Goal: Information Seeking & Learning: Learn about a topic

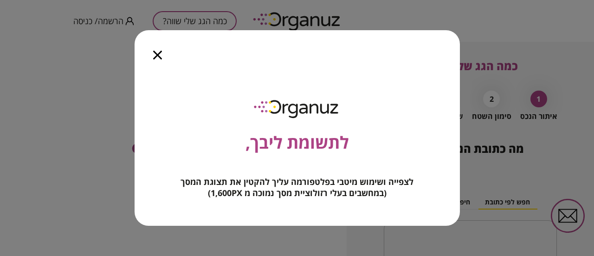
click at [159, 57] on icon "button" at bounding box center [157, 55] width 9 height 9
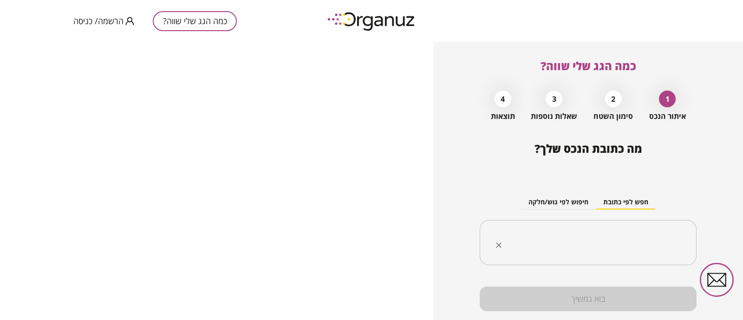
click at [594, 232] on input "text" at bounding box center [592, 242] width 188 height 23
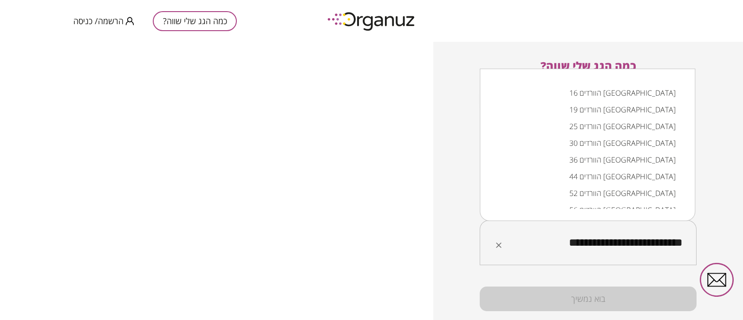
click at [594, 94] on li "הוורדים 16 קריית מלאכי" at bounding box center [587, 93] width 191 height 17
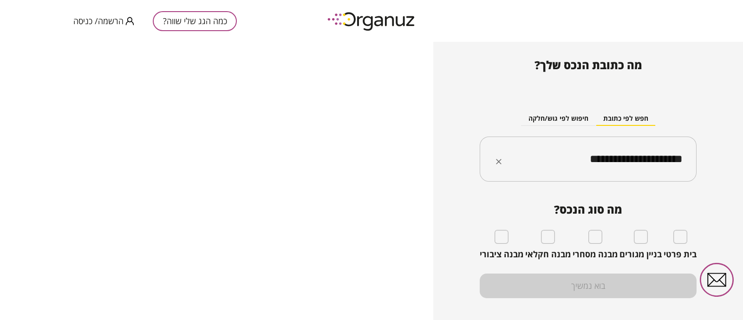
scroll to position [97, 0]
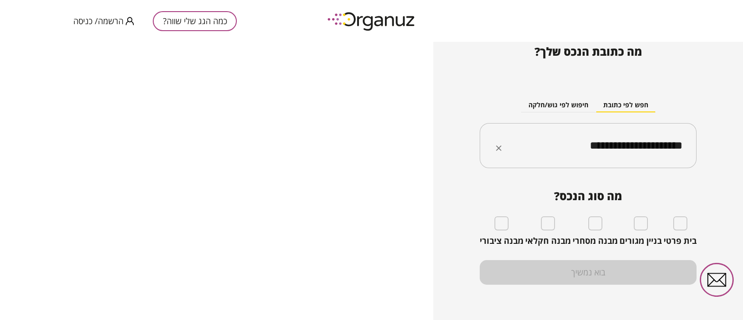
type input "**********"
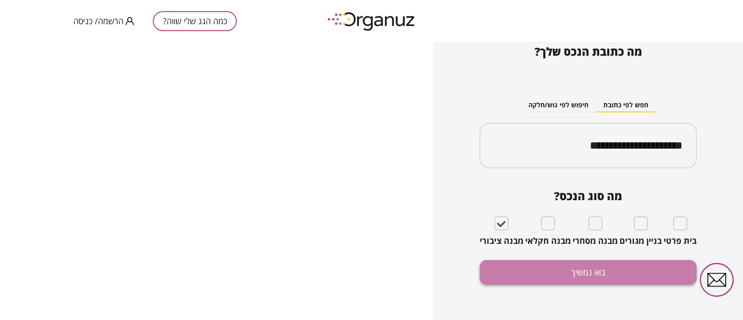
click at [590, 255] on button "בוא נמשיך" at bounding box center [588, 272] width 217 height 25
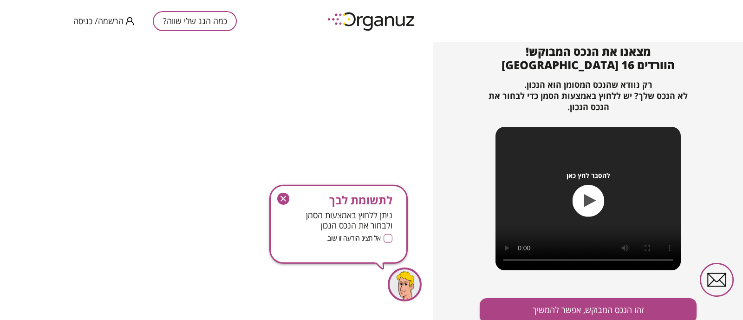
click at [283, 199] on icon "button" at bounding box center [283, 199] width 12 height 12
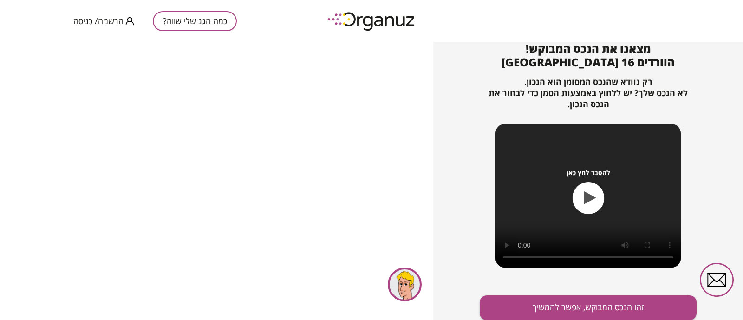
scroll to position [100, 0]
click at [594, 255] on button "זהו הנכס המבוקש, אפשר להמשיך" at bounding box center [588, 307] width 217 height 25
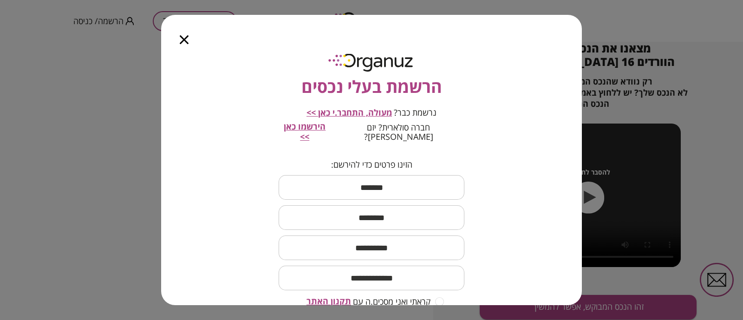
scroll to position [81, 0]
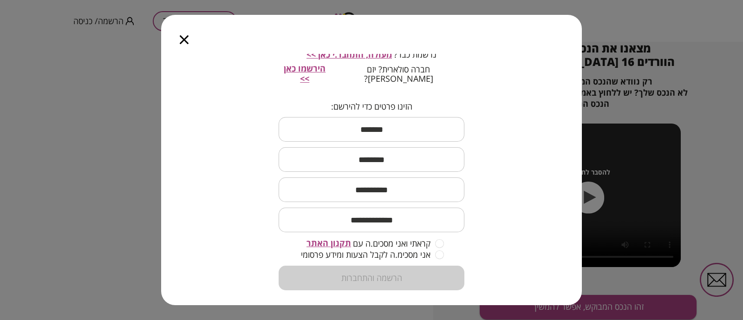
click at [381, 239] on span "קראתי ואני מסכים.ה עם" at bounding box center [392, 243] width 78 height 9
click at [382, 124] on input "text" at bounding box center [372, 129] width 186 height 27
type input "****"
type input "*****"
type input "*******"
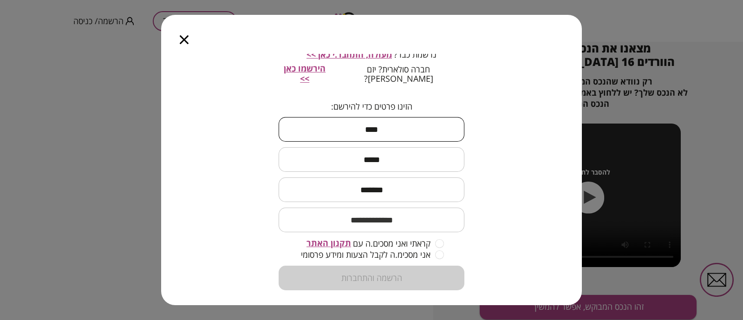
type input "**********"
click at [400, 176] on input "*******" at bounding box center [372, 189] width 186 height 27
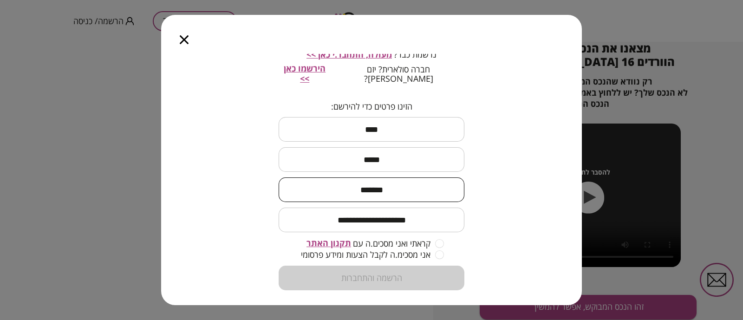
click at [400, 176] on input "*******" at bounding box center [372, 189] width 186 height 27
type input "**********"
click at [293, 214] on input "**********" at bounding box center [372, 219] width 186 height 27
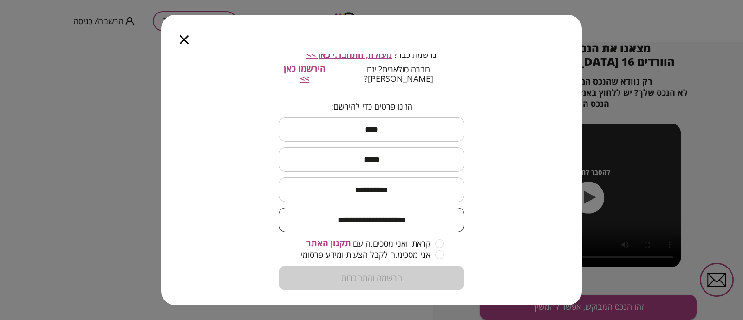
click at [293, 214] on input "**********" at bounding box center [372, 219] width 186 height 27
type input "**********"
click at [511, 205] on div "**********" at bounding box center [371, 179] width 421 height 251
click at [468, 251] on div "**********" at bounding box center [371, 179] width 421 height 251
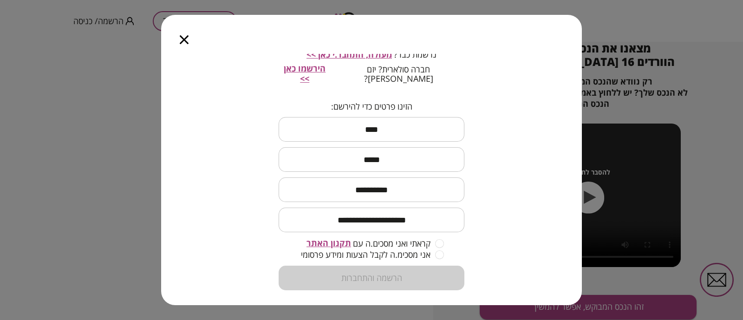
click at [329, 237] on span "תקנון האתר" at bounding box center [329, 242] width 45 height 11
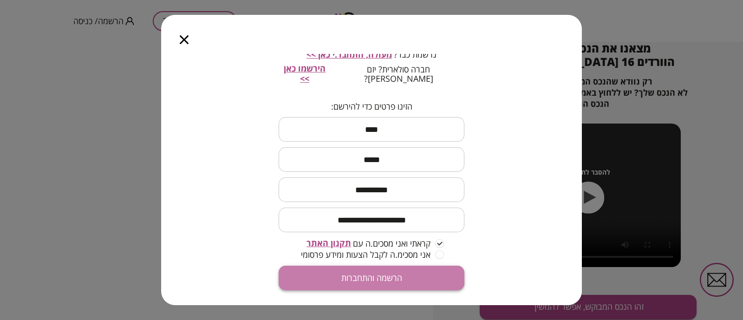
click at [406, 255] on button "הרשמה והתחברות" at bounding box center [372, 278] width 186 height 25
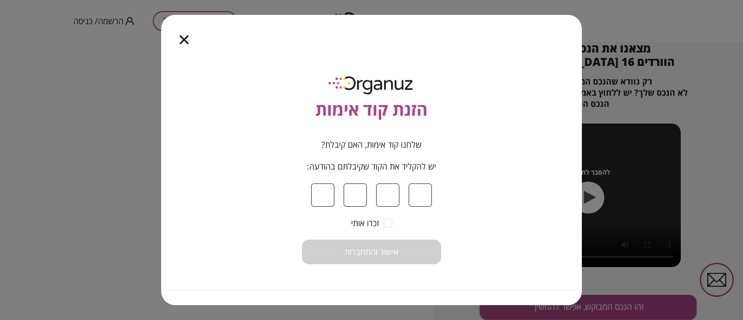
type input "*"
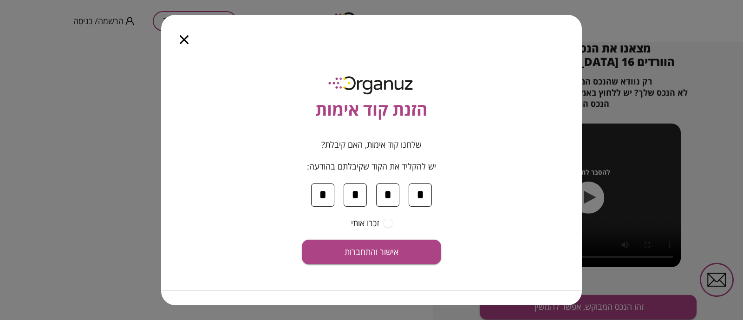
type input "*"
click at [357, 195] on input "*" at bounding box center [355, 194] width 23 height 23
type input "*"
click at [362, 255] on span "אישור והתחברות" at bounding box center [372, 252] width 54 height 10
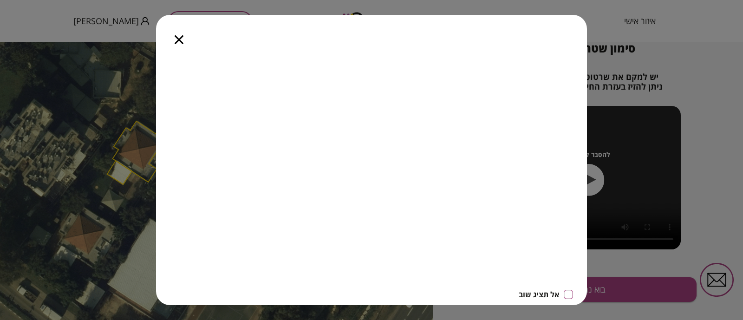
click at [178, 40] on icon "button" at bounding box center [179, 39] width 9 height 9
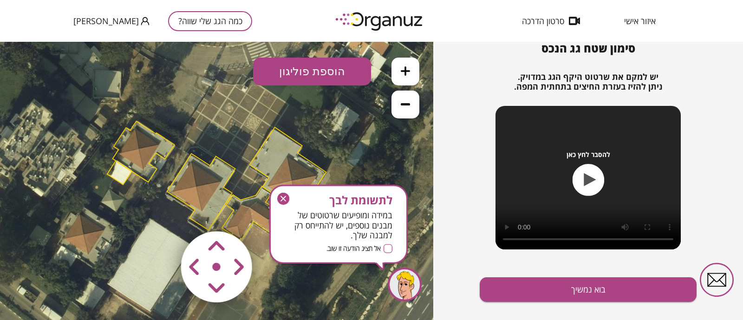
click at [118, 223] on icon at bounding box center [216, 181] width 671 height 671
click at [281, 198] on icon "button" at bounding box center [283, 199] width 12 height 12
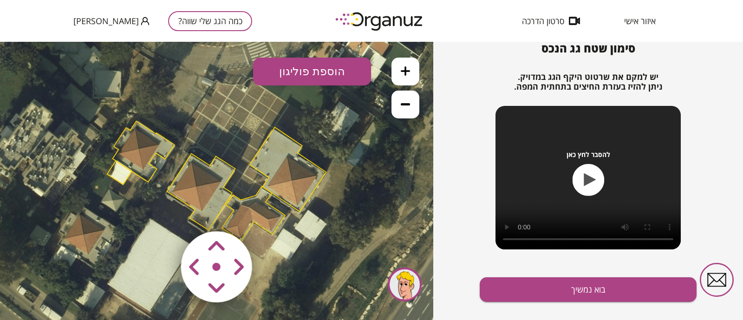
click at [411, 108] on button at bounding box center [406, 105] width 28 height 28
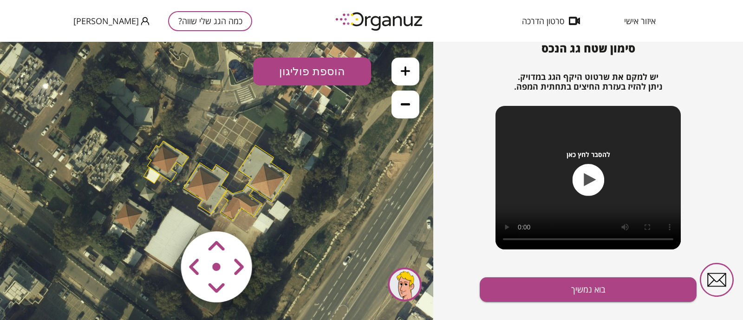
click at [411, 108] on button at bounding box center [406, 105] width 28 height 28
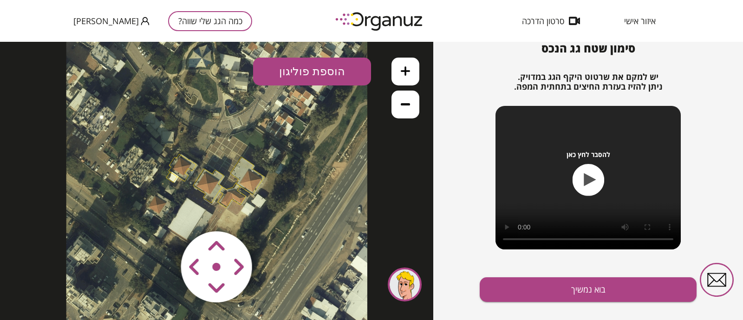
drag, startPoint x: 196, startPoint y: 261, endPoint x: 214, endPoint y: 189, distance: 74.3
click at [214, 189] on div ".st0 { fill: #FFFFFF; } 10" at bounding box center [216, 181] width 433 height 278
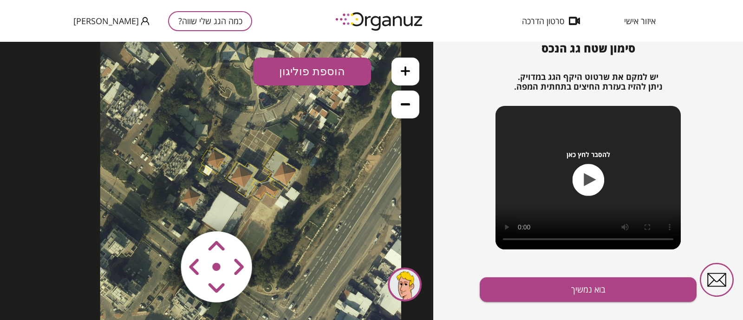
drag, startPoint x: 226, startPoint y: 194, endPoint x: 260, endPoint y: 186, distance: 34.7
click at [260, 186] on polygon at bounding box center [264, 188] width 28 height 25
click at [406, 71] on icon at bounding box center [405, 70] width 9 height 9
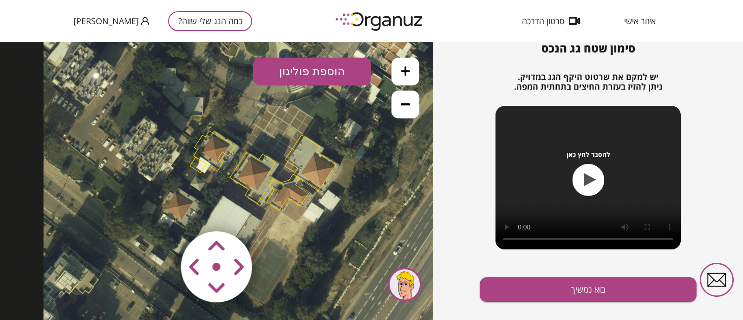
click at [224, 156] on icon at bounding box center [268, 171] width 448 height 448
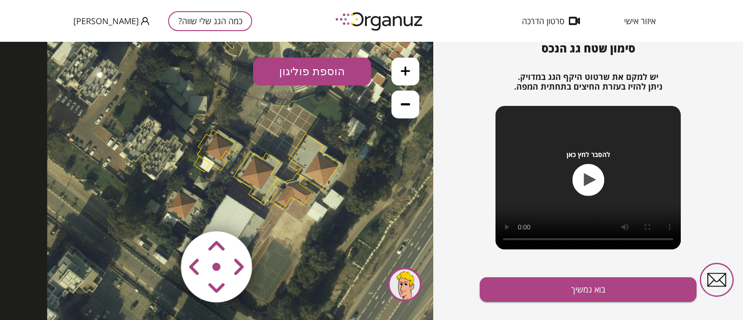
click at [161, 212] on area at bounding box center [161, 212] width 0 height 0
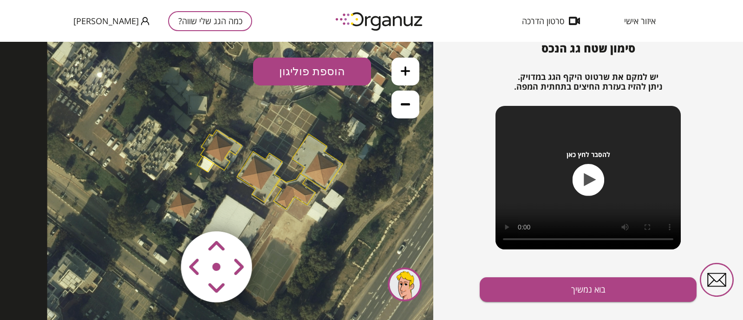
click at [161, 212] on area at bounding box center [161, 212] width 0 height 0
click at [325, 77] on button "הוספת פוליגון" at bounding box center [312, 72] width 118 height 28
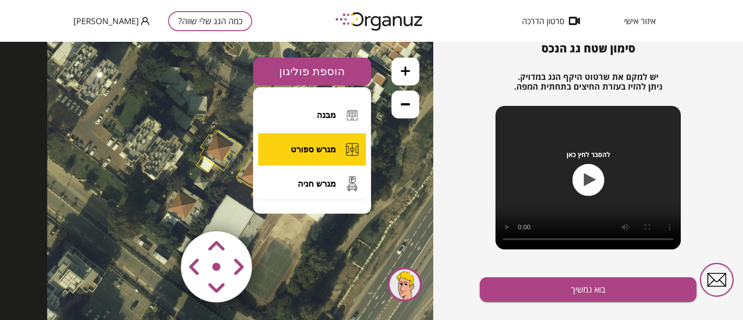
click at [327, 152] on span "מגרש ספורט" at bounding box center [313, 149] width 45 height 10
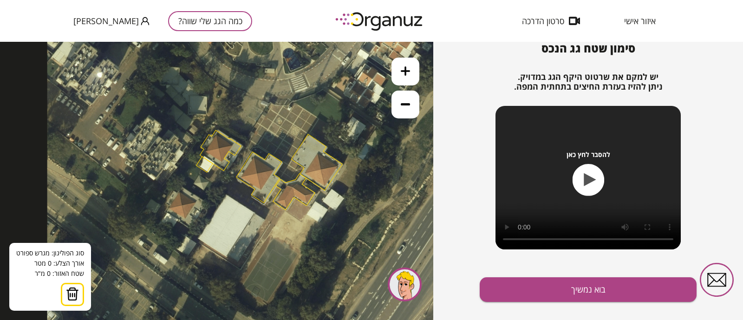
click at [273, 224] on icon at bounding box center [271, 170] width 448 height 448
click at [313, 249] on icon at bounding box center [271, 170] width 448 height 448
click at [269, 255] on icon at bounding box center [271, 170] width 448 height 448
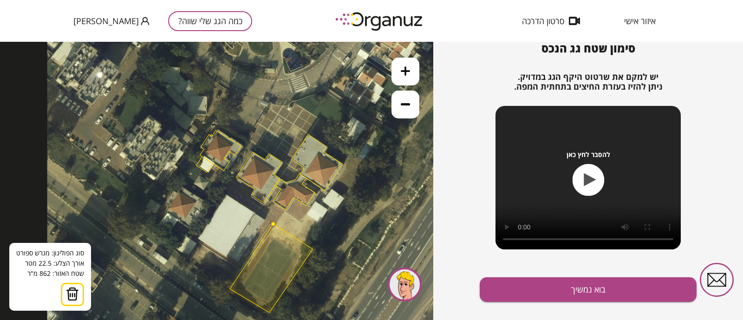
click at [230, 255] on polygon at bounding box center [271, 268] width 83 height 89
click at [235, 255] on polygon at bounding box center [271, 268] width 83 height 89
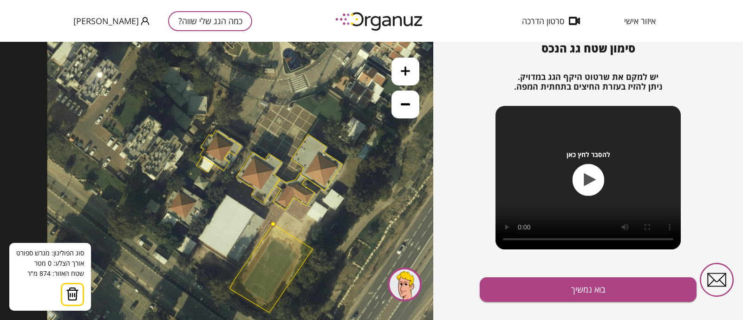
click at [235, 255] on polygon at bounding box center [271, 268] width 83 height 89
click at [274, 224] on button at bounding box center [273, 224] width 4 height 4
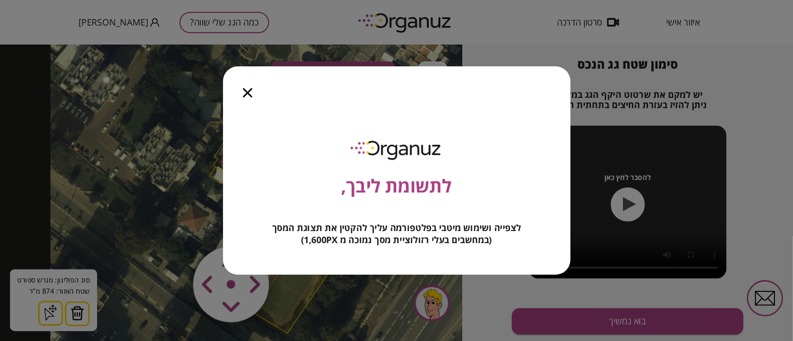
scroll to position [99, 0]
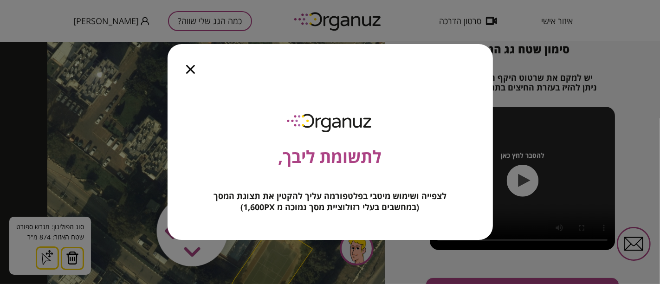
click at [199, 70] on div at bounding box center [191, 63] width 46 height 39
click at [196, 67] on div at bounding box center [191, 63] width 46 height 39
click at [183, 74] on div at bounding box center [191, 63] width 46 height 39
click at [188, 70] on icon "button" at bounding box center [190, 69] width 9 height 9
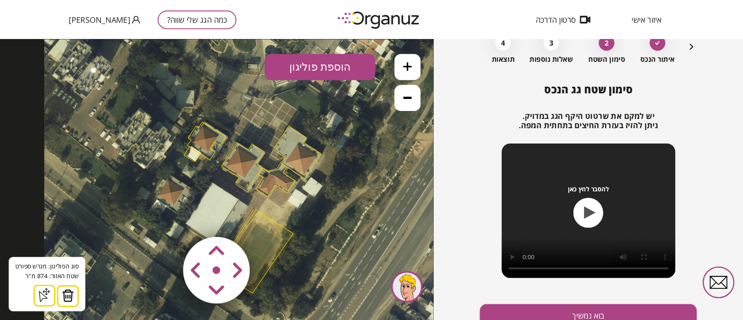
scroll to position [53, 0]
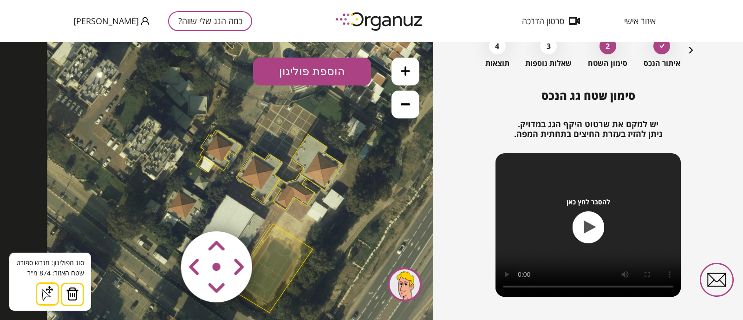
click at [412, 72] on button at bounding box center [406, 72] width 28 height 28
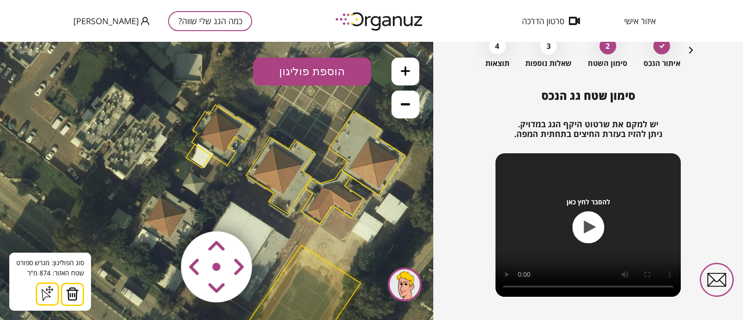
click at [311, 76] on button "הוספת פוליגון" at bounding box center [312, 72] width 118 height 28
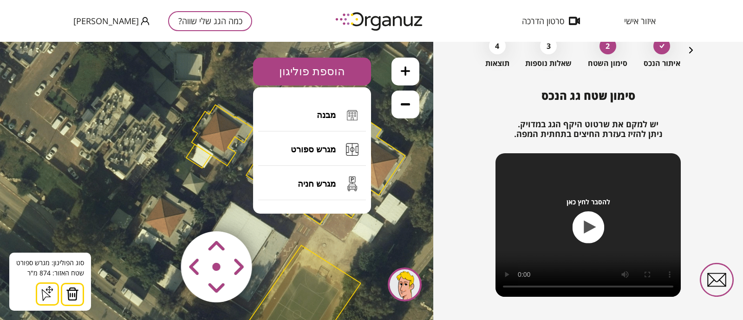
click at [305, 112] on button "מבנה" at bounding box center [312, 115] width 108 height 33
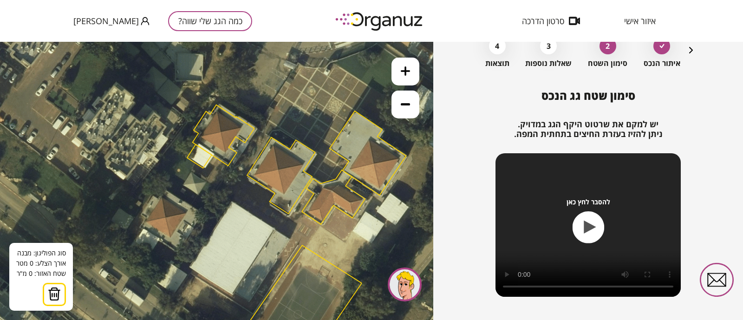
click at [161, 198] on icon at bounding box center [298, 164] width 671 height 671
click at [186, 211] on icon at bounding box center [298, 164] width 671 height 671
click at [170, 238] on icon at bounding box center [298, 164] width 671 height 671
click at [172, 239] on icon at bounding box center [299, 164] width 671 height 671
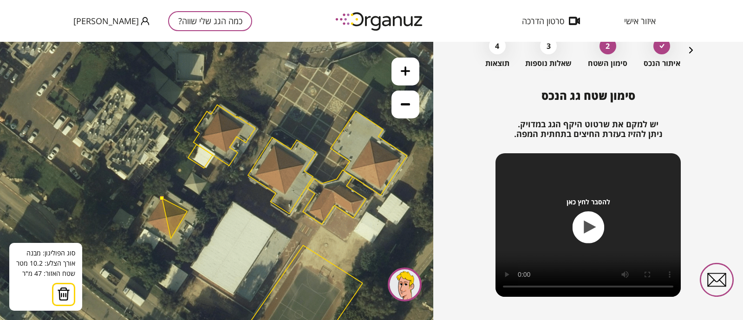
click at [171, 239] on icon at bounding box center [299, 164] width 671 height 671
click at [146, 222] on polygon at bounding box center [166, 218] width 41 height 40
click at [162, 199] on button at bounding box center [162, 198] width 4 height 4
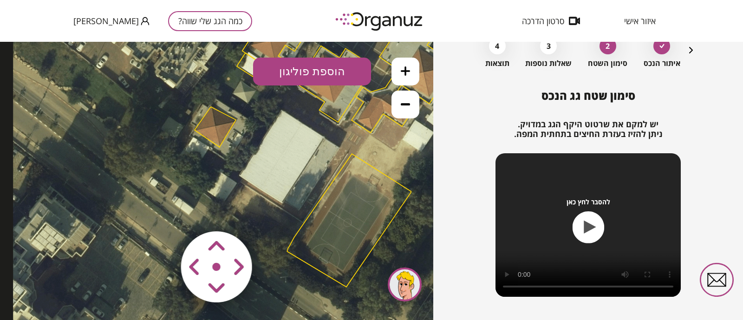
drag, startPoint x: 306, startPoint y: 234, endPoint x: 354, endPoint y: 143, distance: 103.1
click at [354, 143] on icon at bounding box center [348, 73] width 671 height 671
click at [402, 81] on button at bounding box center [406, 72] width 28 height 28
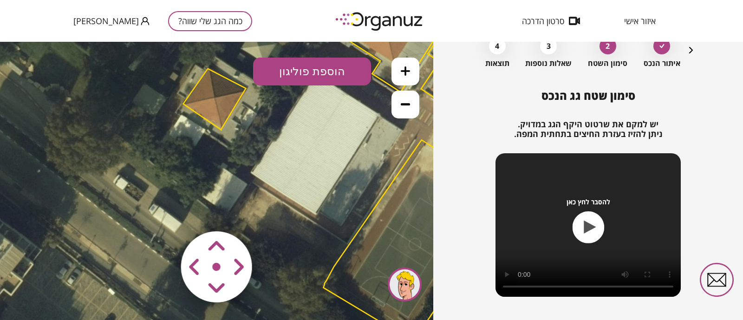
click at [402, 81] on button at bounding box center [406, 72] width 28 height 28
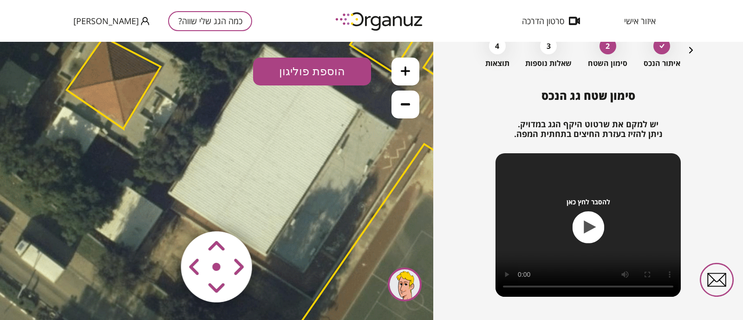
drag, startPoint x: 308, startPoint y: 169, endPoint x: 208, endPoint y: 194, distance: 103.4
click at [411, 104] on button at bounding box center [406, 105] width 28 height 28
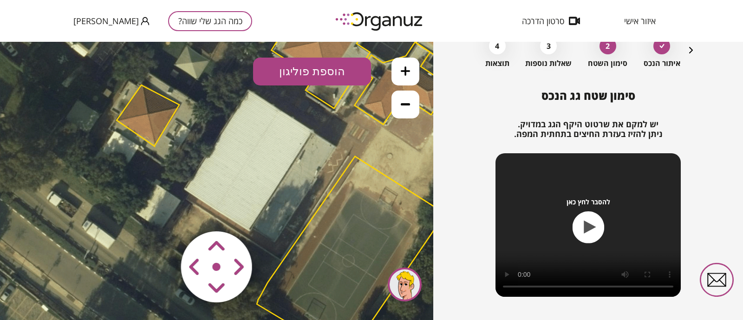
click at [411, 104] on button at bounding box center [406, 105] width 28 height 28
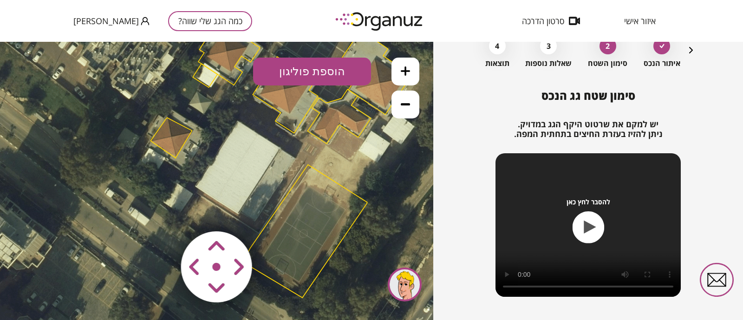
click at [336, 75] on button "הוספת פוליגון" at bounding box center [312, 72] width 118 height 28
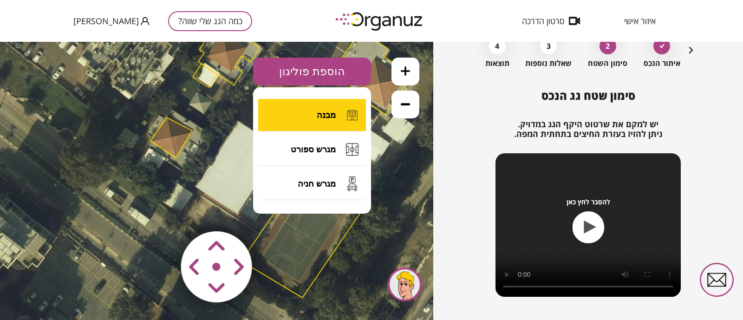
click at [319, 112] on span "מבנה" at bounding box center [326, 115] width 19 height 10
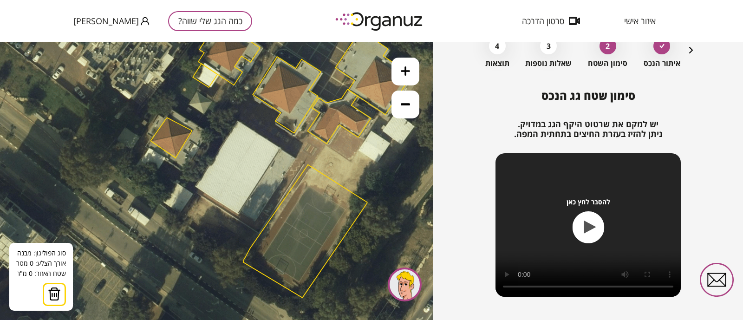
click at [237, 121] on icon at bounding box center [304, 83] width 671 height 671
click at [298, 159] on icon at bounding box center [304, 83] width 671 height 671
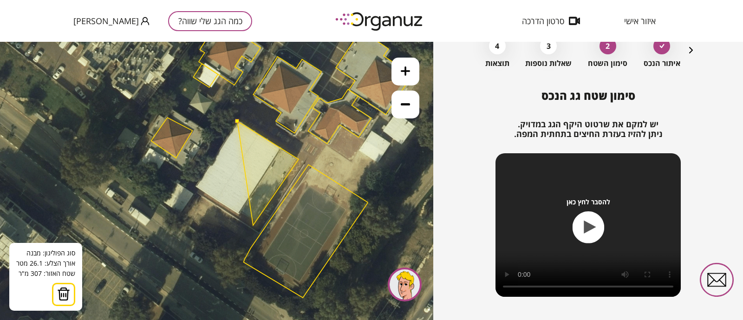
click at [253, 225] on icon at bounding box center [305, 83] width 671 height 671
click at [232, 214] on polygon at bounding box center [265, 167] width 66 height 93
click at [244, 171] on polygon at bounding box center [265, 167] width 66 height 93
click at [251, 144] on polygon at bounding box center [265, 167] width 66 height 93
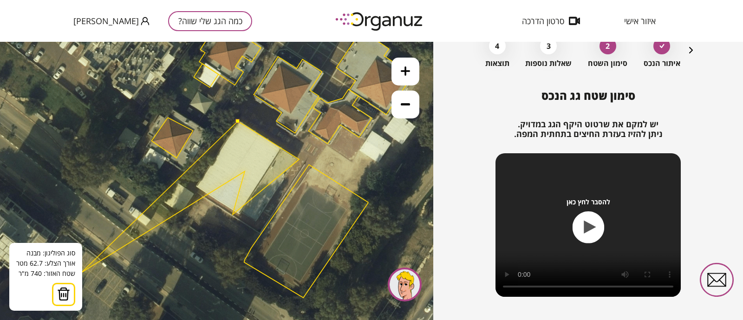
click at [64, 255] on img at bounding box center [63, 294] width 13 height 14
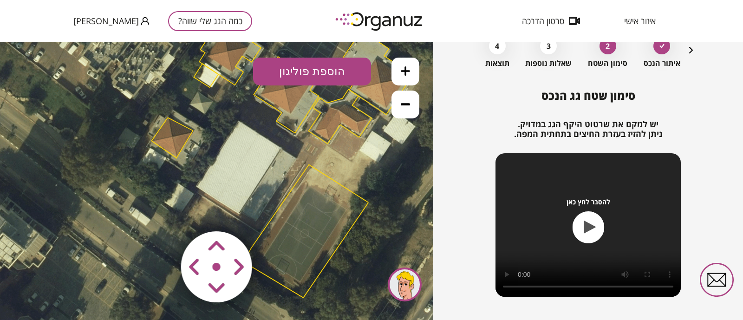
click at [297, 73] on button "הוספת פוליגון" at bounding box center [312, 72] width 118 height 28
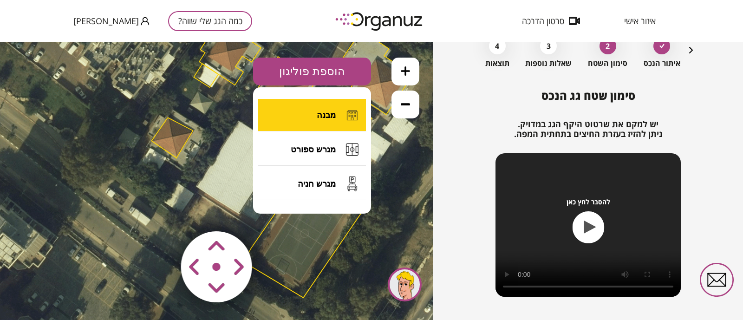
click at [291, 119] on button "מבנה" at bounding box center [312, 115] width 108 height 33
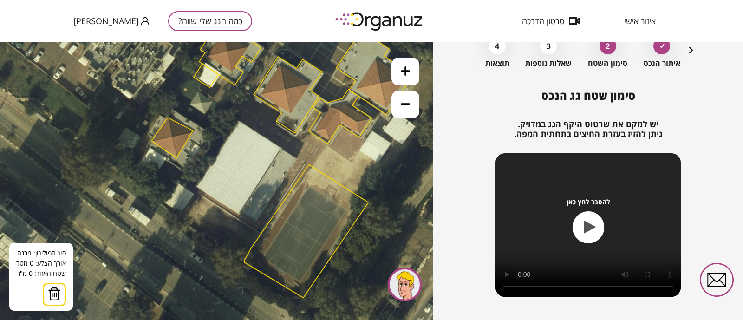
click at [239, 122] on icon at bounding box center [305, 83] width 671 height 671
click at [300, 160] on icon at bounding box center [305, 83] width 671 height 671
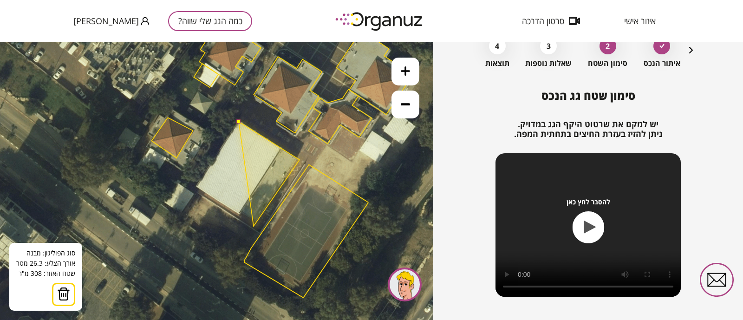
click at [254, 226] on polygon at bounding box center [269, 174] width 61 height 104
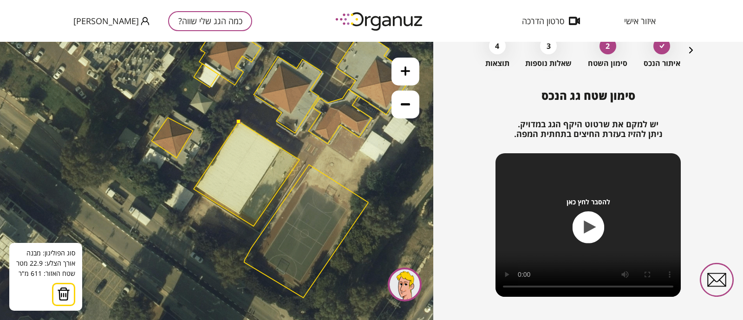
click at [194, 190] on polygon at bounding box center [247, 174] width 106 height 104
click at [195, 190] on polygon at bounding box center [247, 175] width 104 height 104
click at [238, 124] on button at bounding box center [238, 122] width 4 height 4
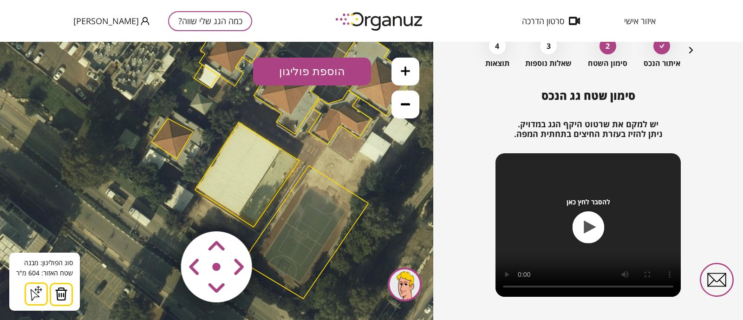
click at [405, 103] on icon at bounding box center [405, 104] width 9 height 2
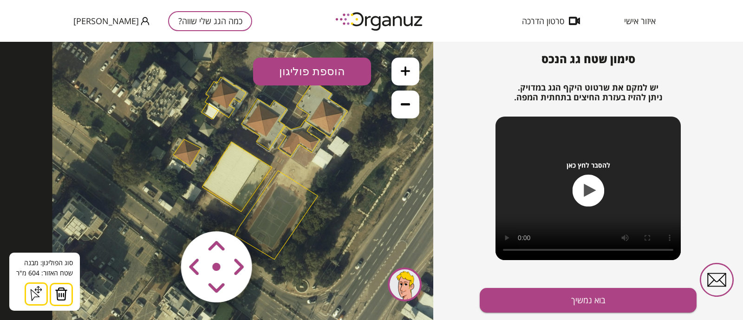
scroll to position [100, 0]
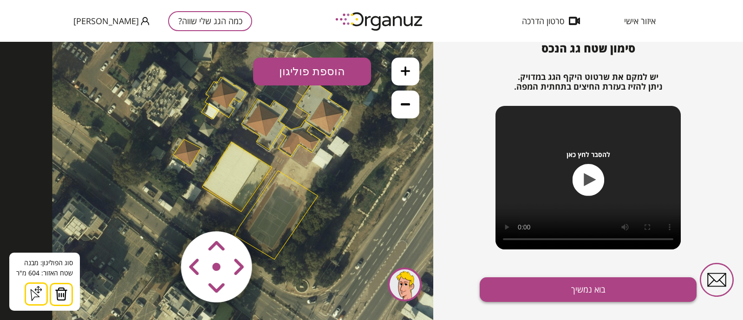
click at [594, 255] on button "בוא נמשיך" at bounding box center [588, 289] width 217 height 25
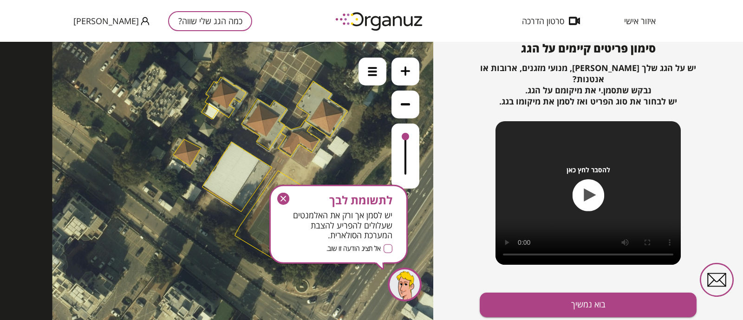
click at [282, 197] on icon "button" at bounding box center [284, 199] width 6 height 6
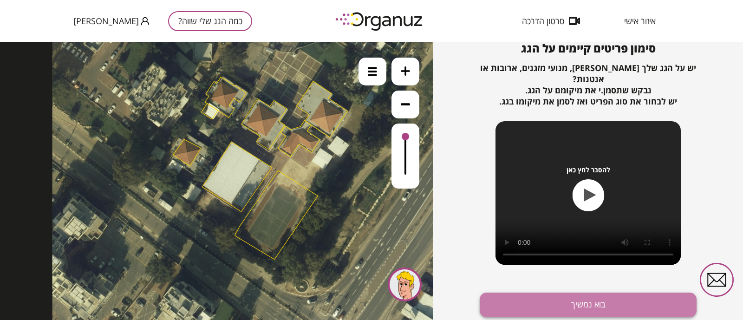
click at [590, 255] on button "בוא נמשיך" at bounding box center [588, 305] width 217 height 25
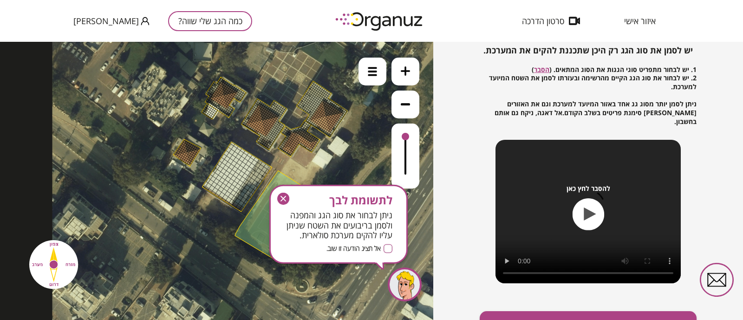
scroll to position [125, 0]
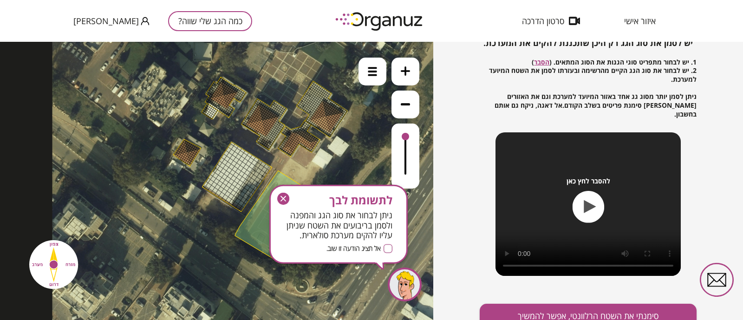
click at [286, 197] on icon "button" at bounding box center [283, 199] width 12 height 12
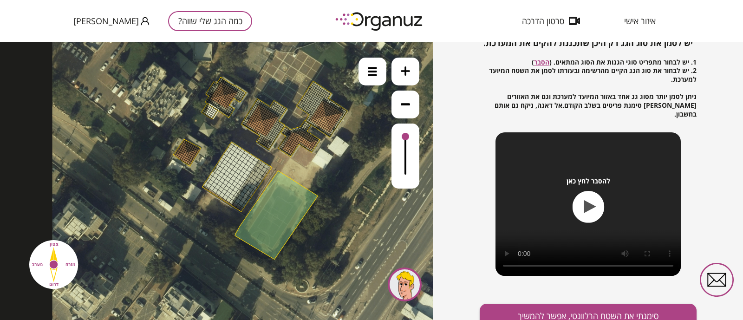
click at [237, 170] on div at bounding box center [238, 172] width 6 height 6
drag, startPoint x: 224, startPoint y: 179, endPoint x: 244, endPoint y: 169, distance: 22.4
click at [314, 238] on icon at bounding box center [276, 117] width 448 height 448
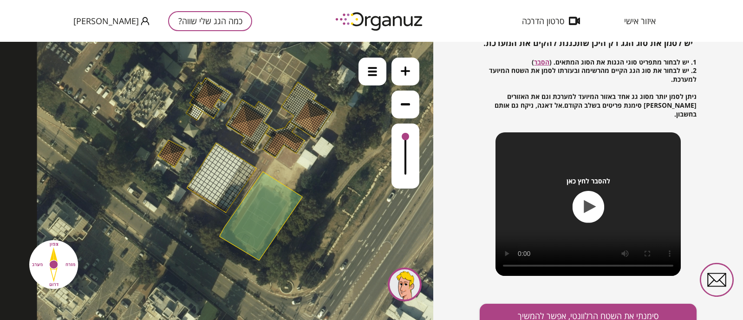
click at [269, 210] on polygon at bounding box center [261, 216] width 83 height 89
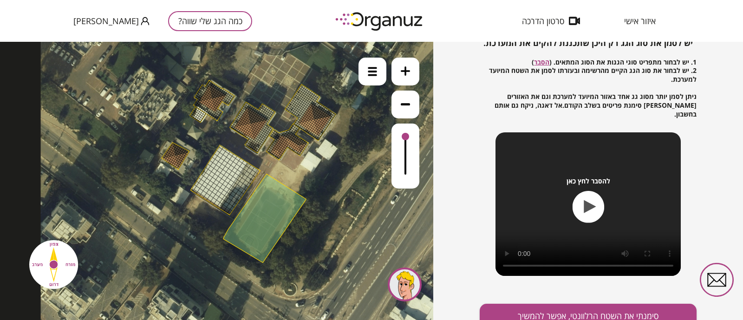
click at [269, 210] on polygon at bounding box center [264, 218] width 83 height 89
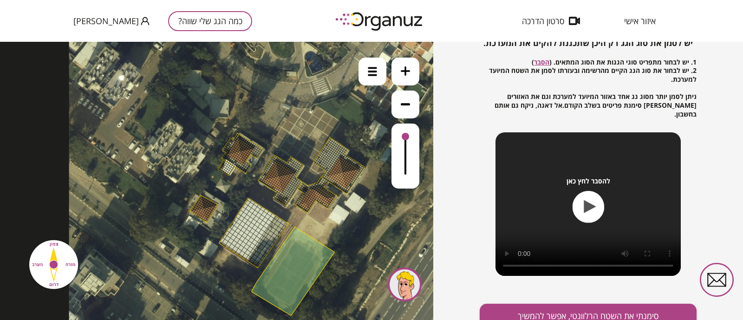
drag, startPoint x: 269, startPoint y: 210, endPoint x: 297, endPoint y: 263, distance: 60.0
click at [297, 255] on polygon at bounding box center [293, 271] width 83 height 89
click at [343, 161] on div at bounding box center [343, 162] width 3 height 3
click at [407, 140] on div at bounding box center [405, 139] width 7 height 7
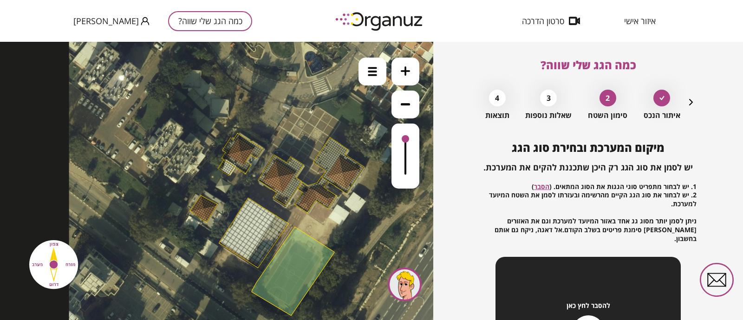
scroll to position [0, 0]
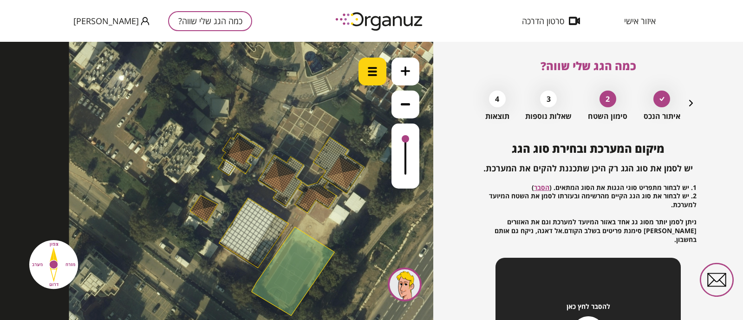
click at [366, 74] on div at bounding box center [373, 72] width 28 height 28
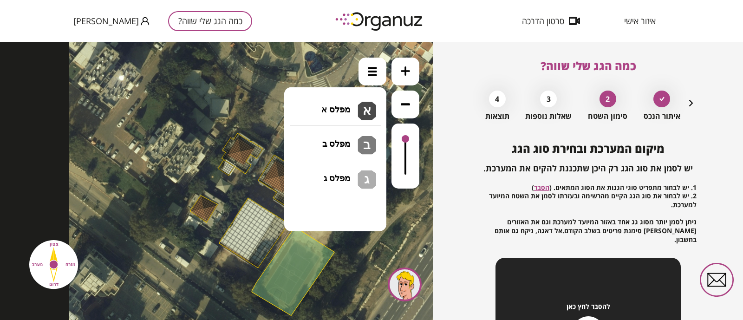
click at [346, 103] on li "גג בטון שטוח מפלס א א מפלס ב ב מפלס ג ג" at bounding box center [336, 105] width 98 height 30
click at [262, 229] on div at bounding box center [264, 229] width 6 height 6
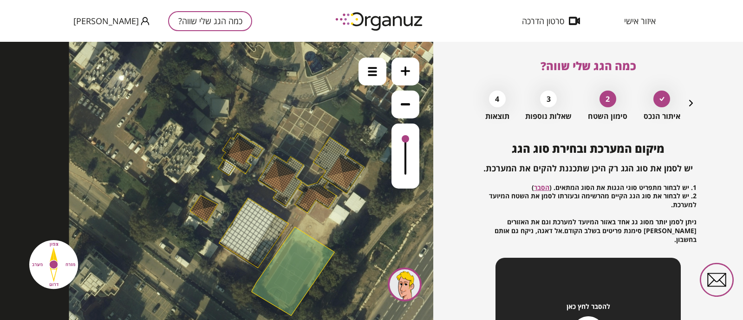
click at [255, 237] on div at bounding box center [257, 239] width 6 height 6
click at [370, 77] on div at bounding box center [373, 72] width 28 height 28
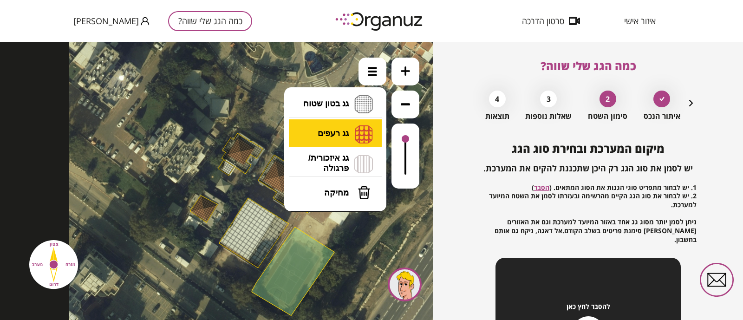
click at [338, 136] on li "גג רעפים רעפים צפון רעפים דרום רעפים מערב רעפים מזרח" at bounding box center [336, 134] width 98 height 30
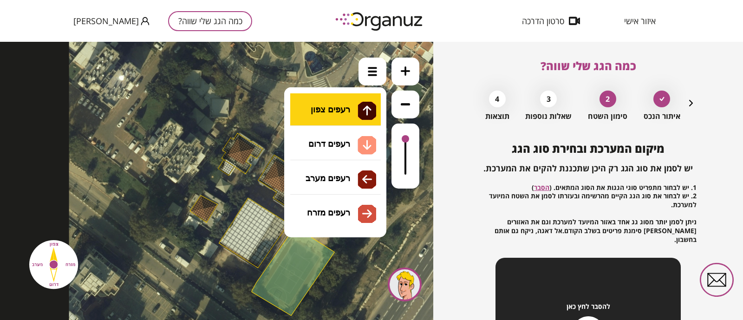
click at [330, 112] on div ".st0 { fill: #FFFFFF; } א" at bounding box center [216, 181] width 433 height 278
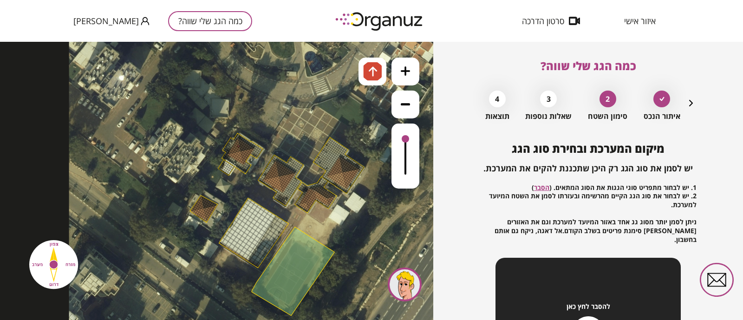
click at [239, 146] on div at bounding box center [238, 146] width 3 height 3
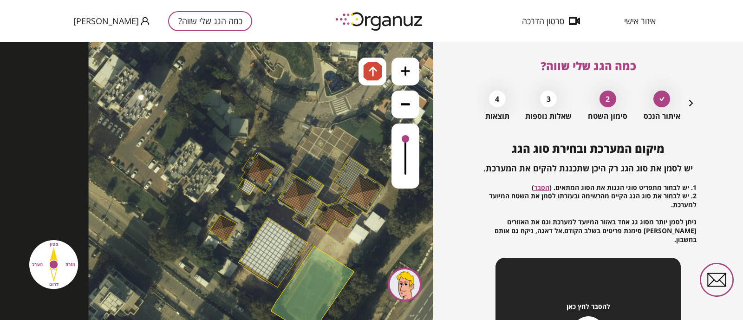
drag, startPoint x: 236, startPoint y: 133, endPoint x: 255, endPoint y: 154, distance: 28.3
click at [255, 154] on icon at bounding box center [313, 193] width 448 height 448
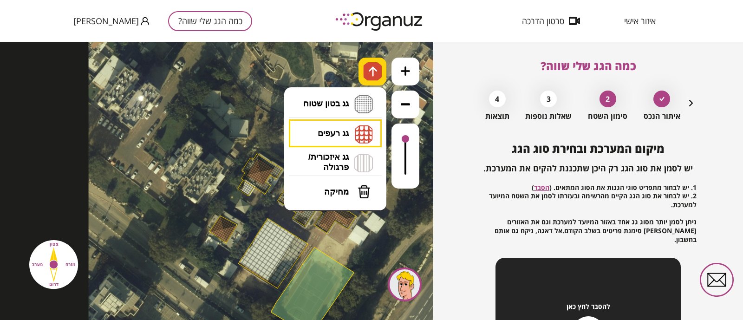
click at [372, 74] on img at bounding box center [373, 71] width 10 height 11
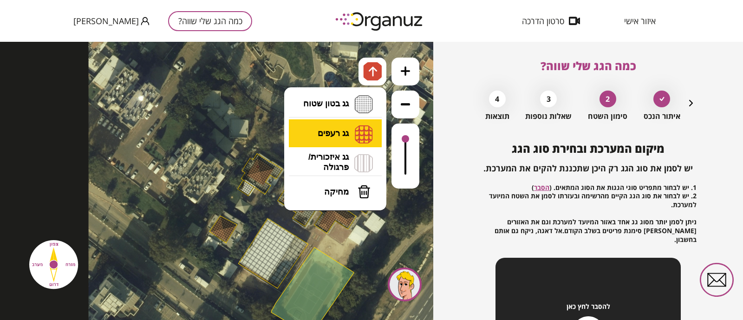
click at [322, 133] on li "גג רעפים רעפים צפון רעפים דרום רעפים מערב רעפים מזרח" at bounding box center [336, 133] width 98 height 29
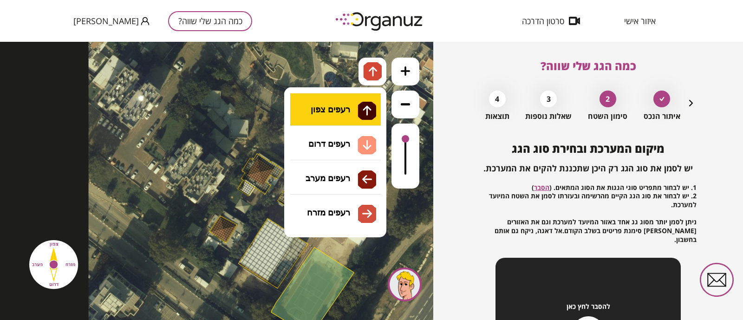
click at [348, 113] on div ".st0 { fill: #FFFFFF; } א" at bounding box center [216, 181] width 433 height 278
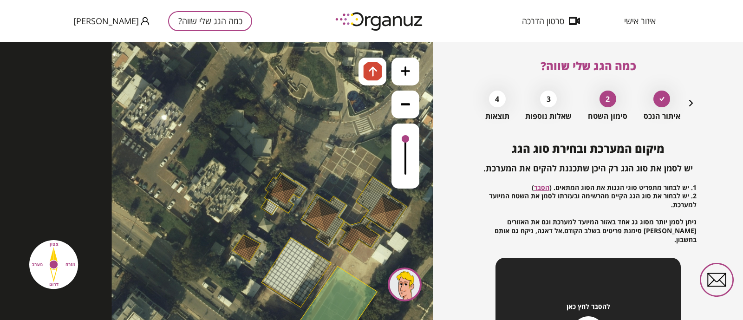
drag, startPoint x: 255, startPoint y: 150, endPoint x: 276, endPoint y: 153, distance: 21.5
click at [276, 153] on icon at bounding box center [336, 213] width 448 height 448
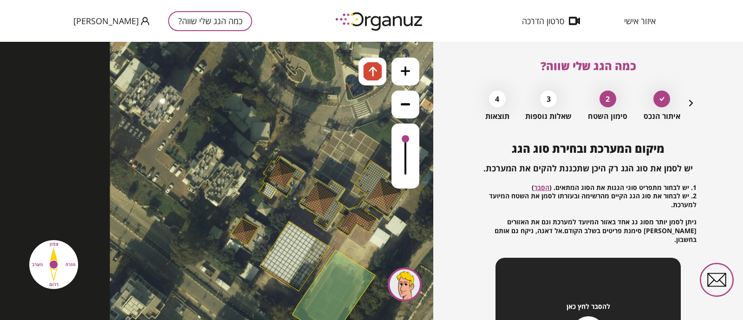
click at [278, 172] on div at bounding box center [276, 172] width 3 height 3
click at [280, 176] on div at bounding box center [281, 177] width 3 height 3
drag, startPoint x: 285, startPoint y: 184, endPoint x: 271, endPoint y: 180, distance: 14.5
drag, startPoint x: 333, startPoint y: 196, endPoint x: 306, endPoint y: 203, distance: 28.6
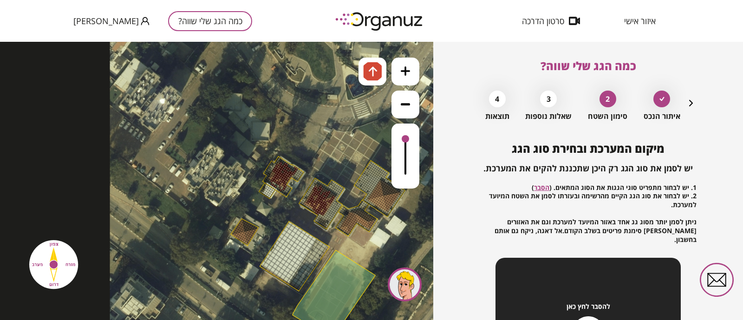
drag, startPoint x: 374, startPoint y: 201, endPoint x: 381, endPoint y: 202, distance: 7.6
drag, startPoint x: 342, startPoint y: 223, endPoint x: 362, endPoint y: 219, distance: 20.9
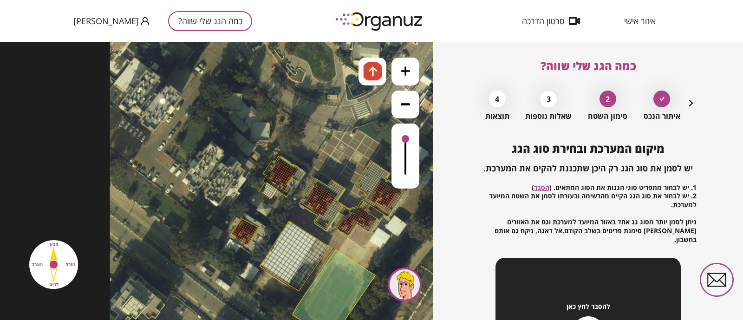
drag, startPoint x: 251, startPoint y: 229, endPoint x: 237, endPoint y: 226, distance: 14.1
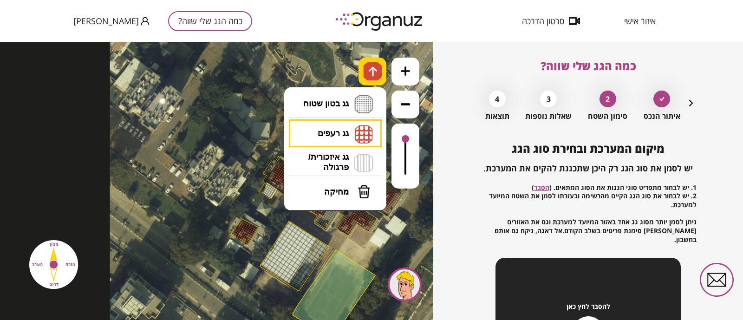
click at [375, 76] on img at bounding box center [373, 71] width 10 height 11
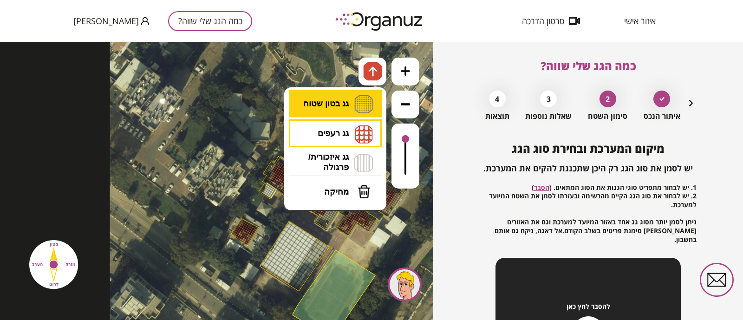
click at [341, 105] on li "גג בטון שטוח מפלס א א מפלס ב ב מפלס ג ג" at bounding box center [336, 105] width 98 height 30
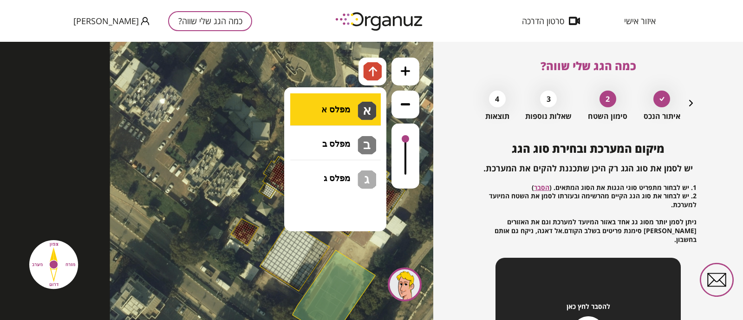
click at [341, 104] on div ".st0 { fill: #FFFFFF; } א" at bounding box center [216, 181] width 433 height 278
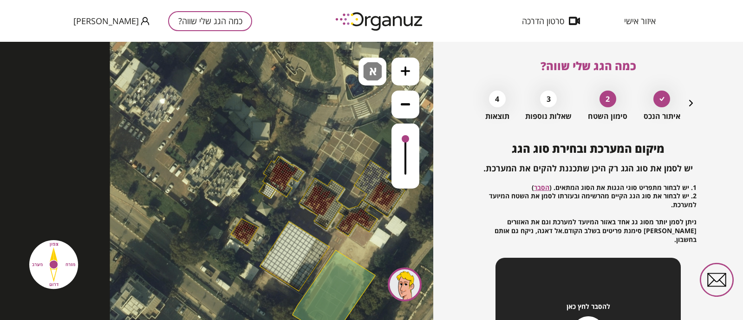
drag, startPoint x: 389, startPoint y: 173, endPoint x: 365, endPoint y: 184, distance: 26.4
click at [365, 184] on div ".st0 { fill: #FFFFFF; }" at bounding box center [334, 197] width 448 height 448
drag, startPoint x: 283, startPoint y: 243, endPoint x: 302, endPoint y: 281, distance: 42.0
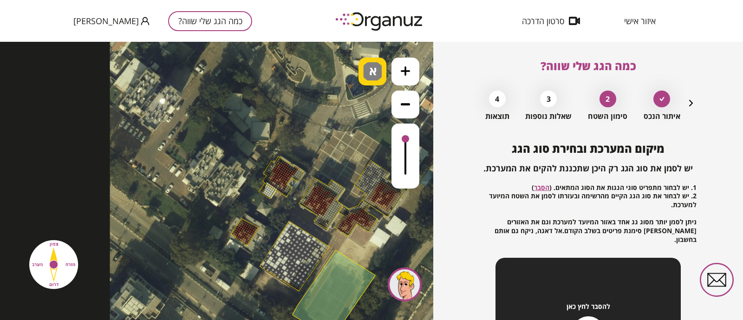
click at [374, 73] on span "א" at bounding box center [374, 67] width 10 height 11
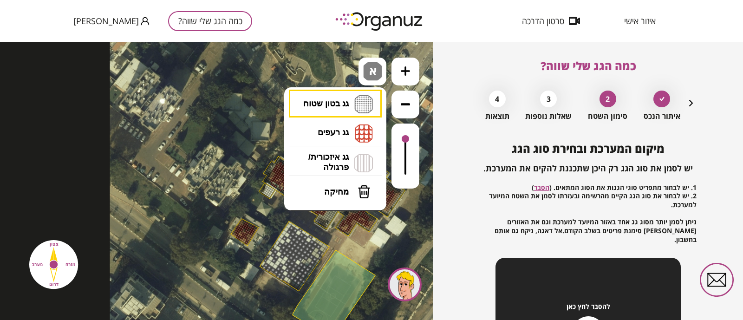
click at [594, 203] on h5 "1. יש לבחור מתפריט סוגי הגגות את הסוג המתאים. ( הסבר ) 2. יש לבחור את סוג הגג ה…" at bounding box center [588, 213] width 217 height 61
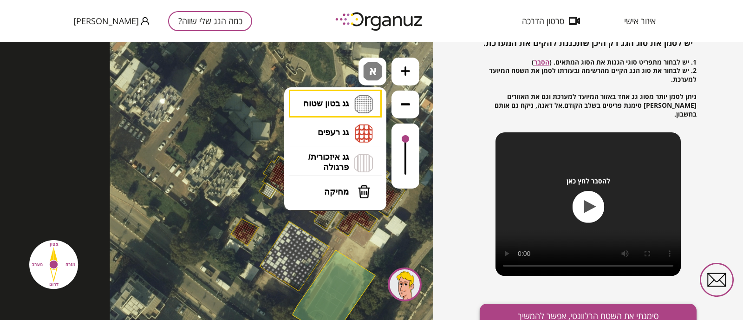
click at [583, 255] on button "סימנתי את השטח הרלוונטי, אפשר להמשיך" at bounding box center [588, 316] width 217 height 25
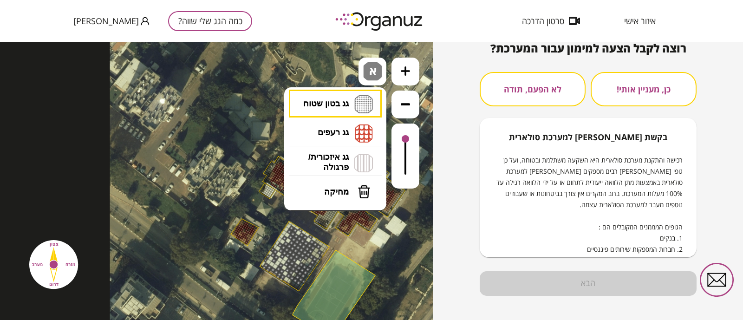
scroll to position [42, 0]
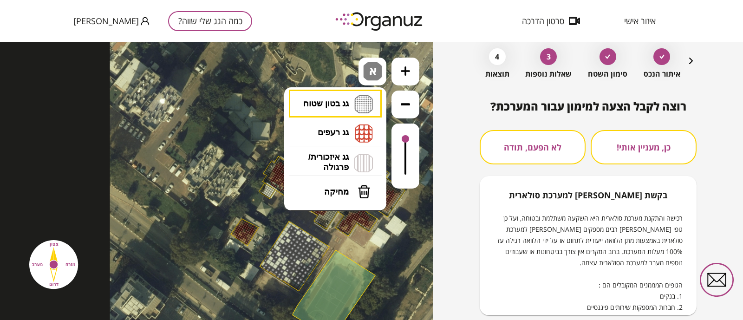
click at [541, 156] on button "לא הפעם, תודה" at bounding box center [533, 147] width 106 height 34
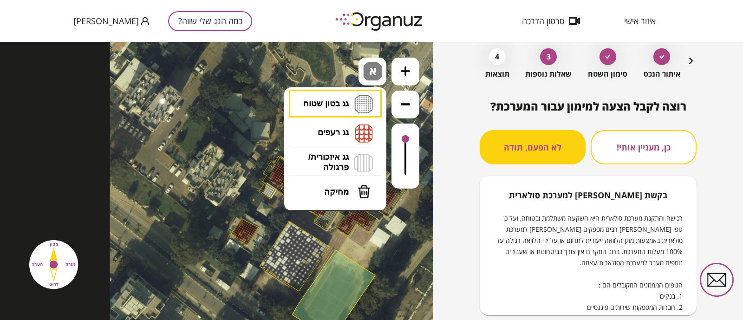
click at [455, 152] on div "כמה הגג שלי שווה? איתור הנכס סימון השטח 3 שאלות נוספות 4 תוצאות רוצה לקבל הצעה …" at bounding box center [588, 181] width 310 height 278
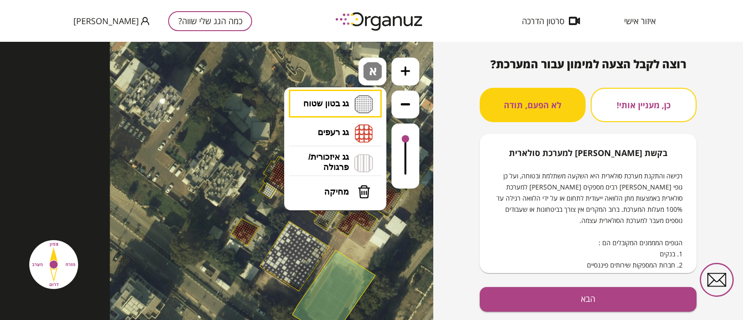
scroll to position [100, 0]
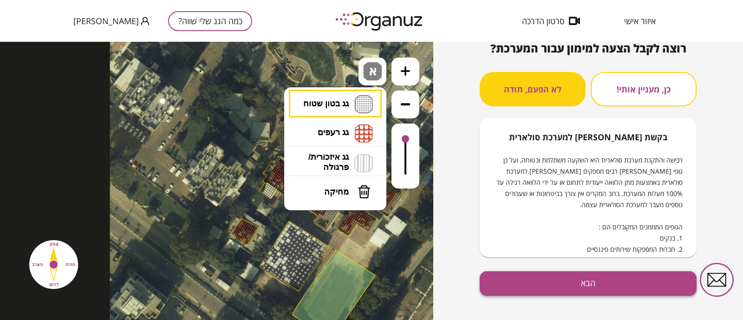
click at [571, 255] on button "הבא" at bounding box center [588, 283] width 217 height 25
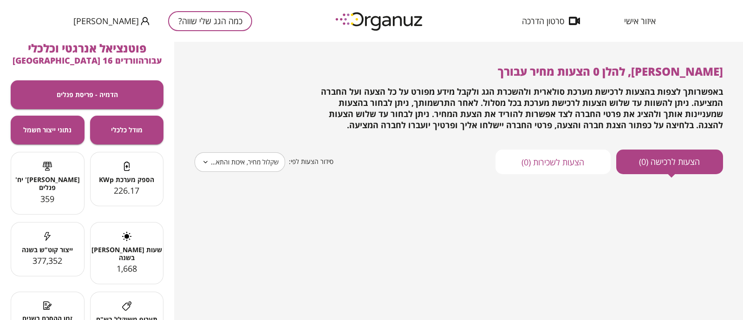
click at [491, 224] on div "**********" at bounding box center [459, 170] width 566 height 257
click at [51, 193] on span "359" at bounding box center [47, 198] width 14 height 11
click at [137, 255] on div at bounding box center [127, 307] width 73 height 12
click at [118, 136] on button "מודל כלכלי" at bounding box center [127, 130] width 74 height 29
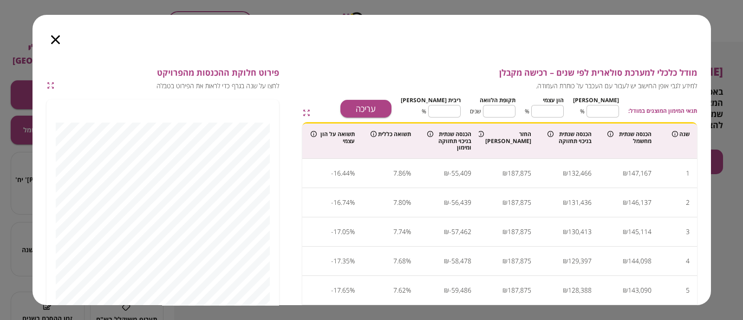
click at [56, 40] on icon "button" at bounding box center [55, 39] width 9 height 9
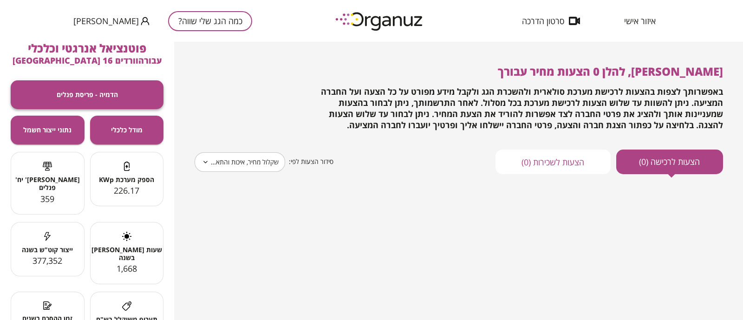
click at [58, 94] on span "הדמיה - פריסת פנלים" at bounding box center [87, 95] width 61 height 8
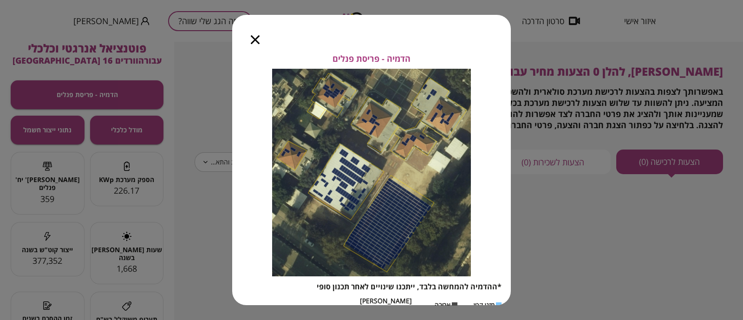
click at [350, 179] on img at bounding box center [371, 173] width 199 height 208
click at [253, 34] on div at bounding box center [255, 34] width 46 height 39
click at [259, 40] on icon "button" at bounding box center [255, 39] width 9 height 9
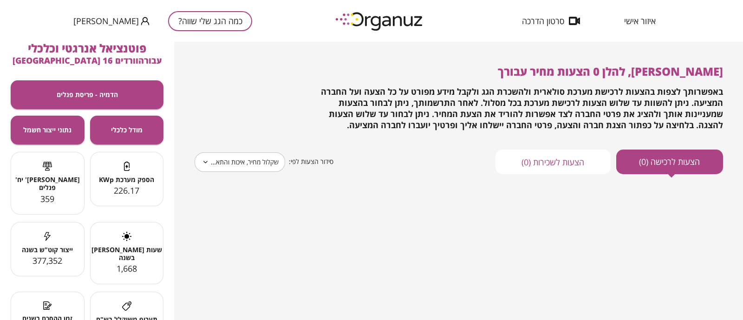
click at [379, 170] on div "**********" at bounding box center [459, 162] width 529 height 25
click at [594, 151] on button "הצעות לרכישה (0)" at bounding box center [669, 162] width 107 height 25
click at [45, 131] on span "נתוני ייצור חשמל" at bounding box center [47, 130] width 48 height 8
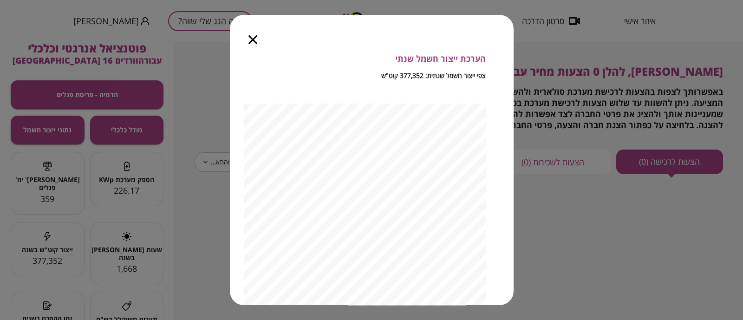
click at [252, 41] on icon "button" at bounding box center [252, 39] width 9 height 9
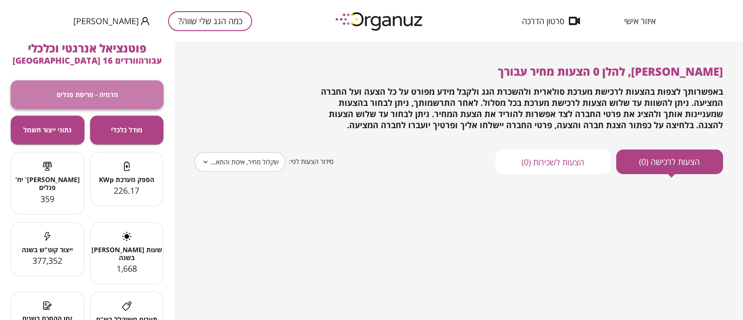
click at [137, 102] on button "הדמיה - פריסת פנלים" at bounding box center [87, 94] width 153 height 29
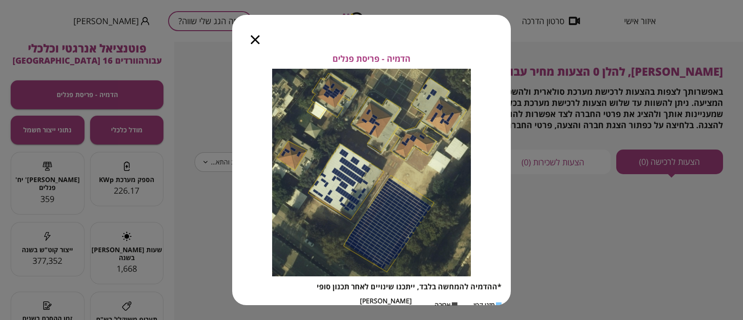
click at [250, 46] on div at bounding box center [255, 34] width 46 height 39
click at [255, 42] on icon "button" at bounding box center [255, 39] width 9 height 9
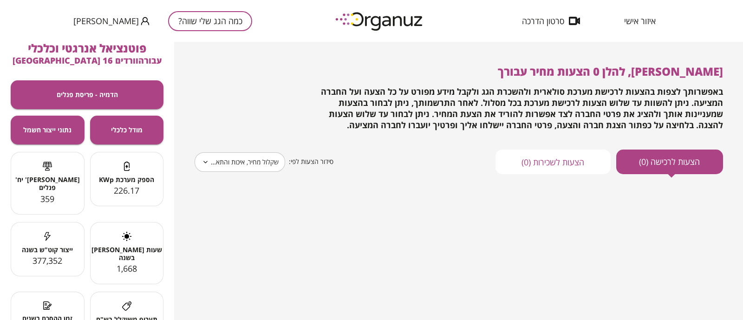
click at [531, 88] on span "באפשרותך לצפות בהצעות לרכישת מערכת סולארית ולהשכרת הגג ולקבל מידע מפורט על כל ה…" at bounding box center [522, 108] width 402 height 45
click at [99, 131] on button "מודל כלכלי" at bounding box center [127, 130] width 74 height 29
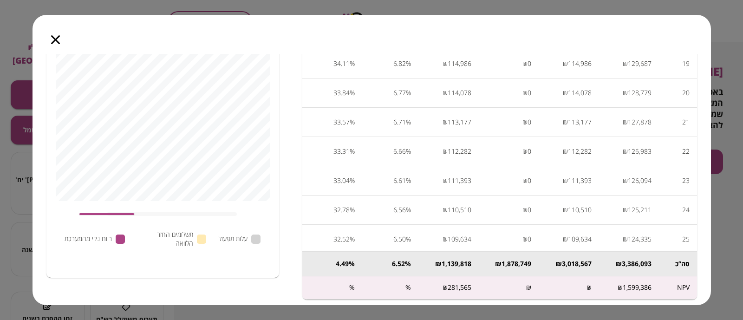
scroll to position [136, 0]
click at [58, 39] on icon "button" at bounding box center [55, 39] width 9 height 9
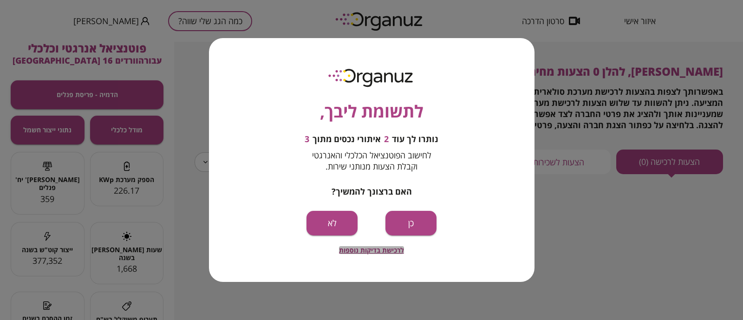
click at [374, 250] on span "לרכישת בדיקות נוספות" at bounding box center [371, 250] width 65 height 8
click at [343, 212] on button "לא" at bounding box center [332, 223] width 51 height 25
click at [399, 220] on button "כן" at bounding box center [410, 223] width 51 height 25
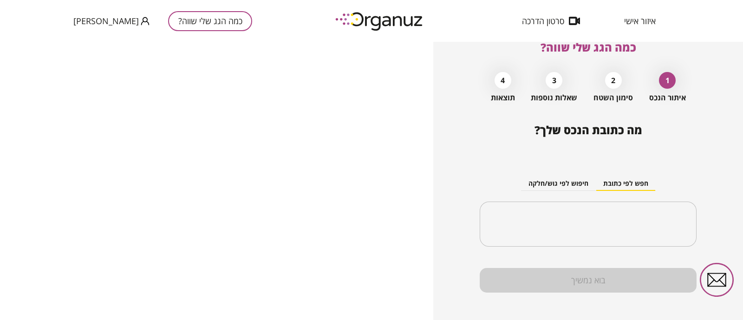
scroll to position [27, 0]
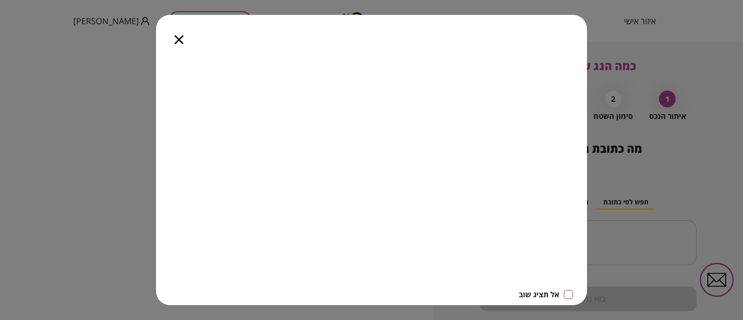
click at [182, 40] on icon "button" at bounding box center [179, 39] width 9 height 9
